Goal: Navigation & Orientation: Find specific page/section

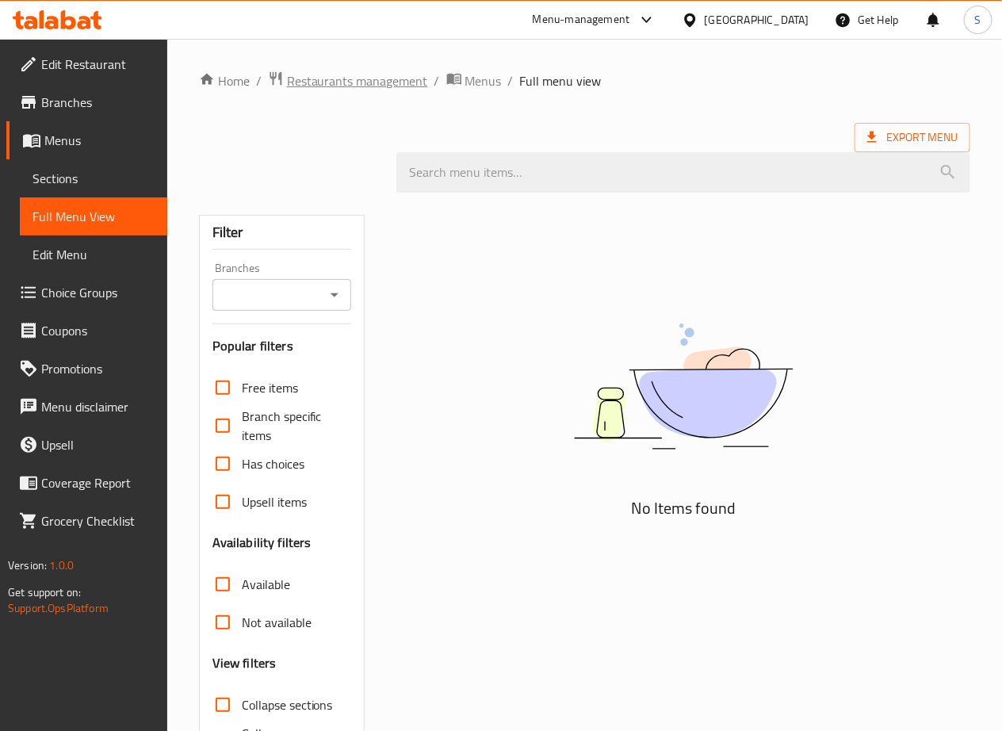
click at [400, 90] on span "Restaurants management" at bounding box center [357, 80] width 141 height 19
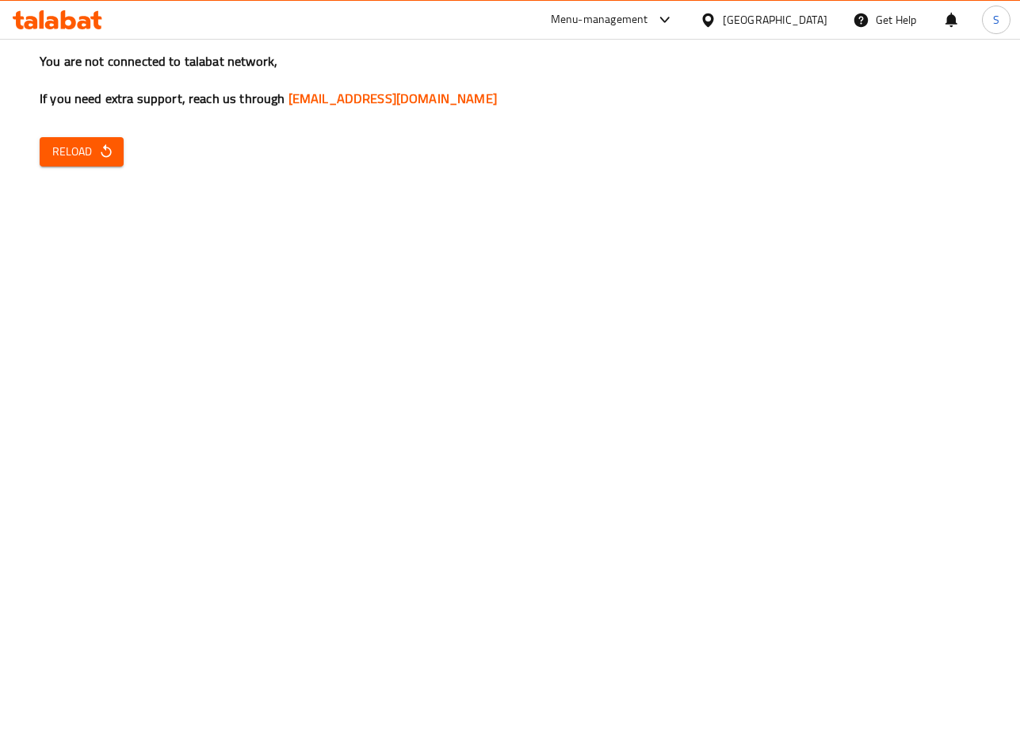
click at [83, 176] on div "You are not connected to talabat network, If you need extra support, reach us t…" at bounding box center [510, 365] width 1020 height 731
drag, startPoint x: 81, startPoint y: 153, endPoint x: 124, endPoint y: 52, distance: 109.4
click at [81, 153] on span "Reload" at bounding box center [81, 152] width 59 height 20
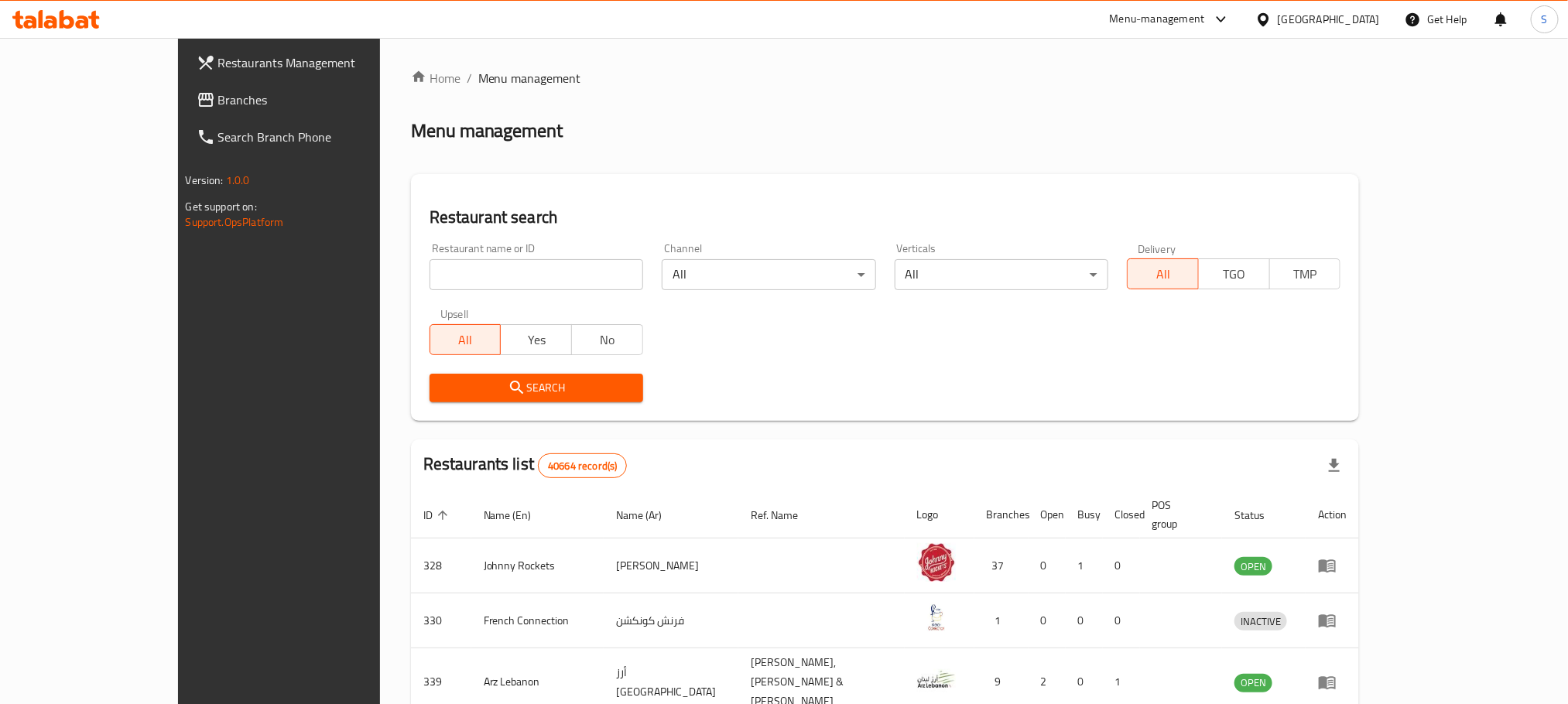
click at [219, 91] on span "Branches" at bounding box center [323, 100] width 209 height 19
